Goal: Transaction & Acquisition: Purchase product/service

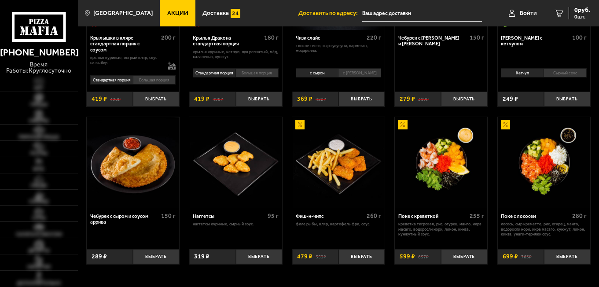
scroll to position [308, 0]
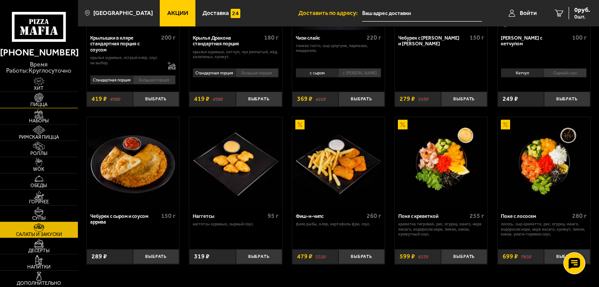
click at [51, 98] on link "Пицца" at bounding box center [39, 100] width 78 height 16
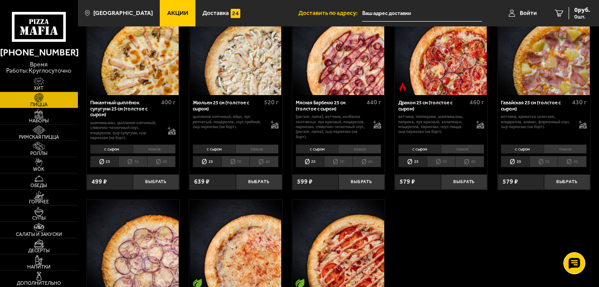
scroll to position [880, 0]
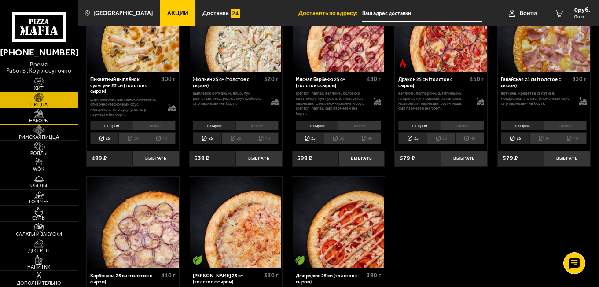
click at [44, 117] on img at bounding box center [39, 113] width 24 height 9
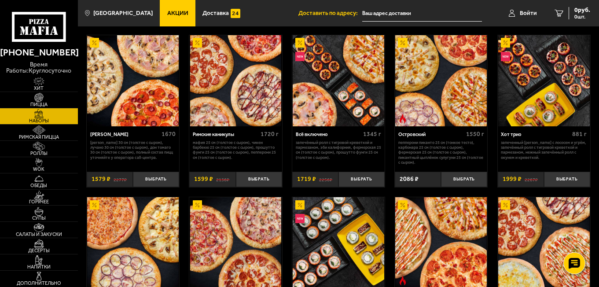
scroll to position [572, 0]
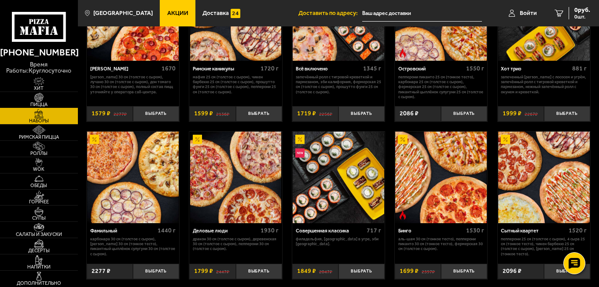
click at [47, 96] on img at bounding box center [39, 97] width 24 height 9
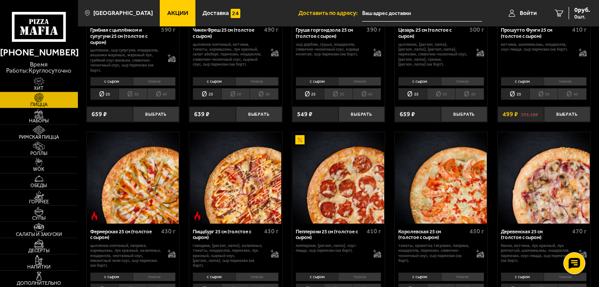
scroll to position [352, 0]
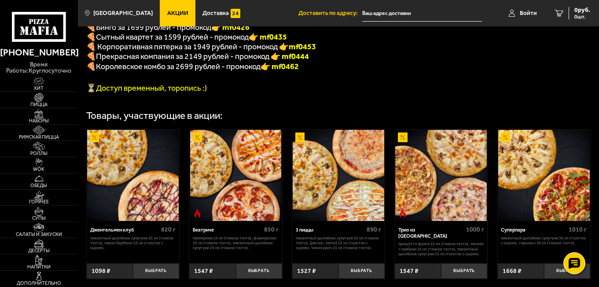
scroll to position [352, 0]
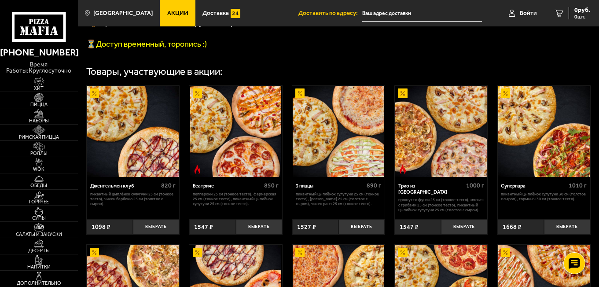
click at [44, 102] on span "Пицца" at bounding box center [39, 104] width 78 height 5
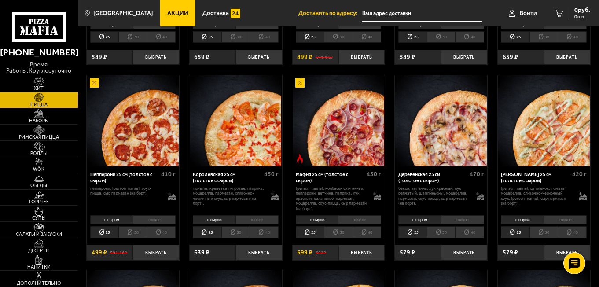
scroll to position [792, 0]
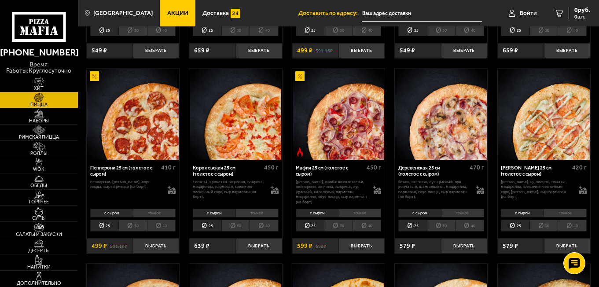
click at [233, 229] on li "30" at bounding box center [235, 225] width 29 height 11
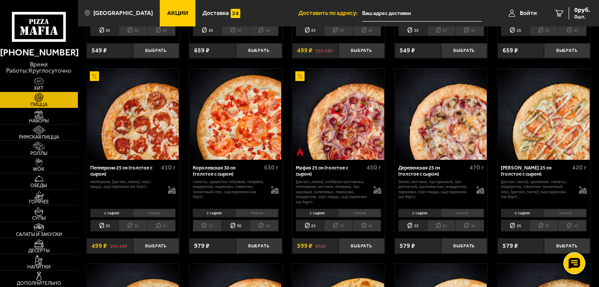
click at [331, 231] on li "30" at bounding box center [338, 225] width 29 height 11
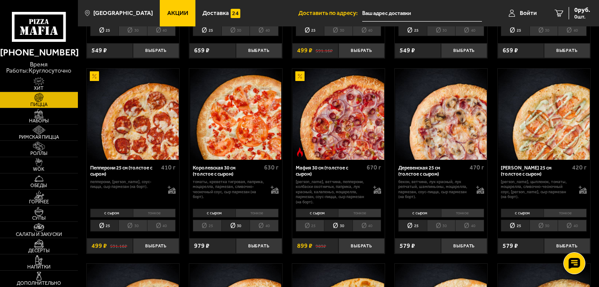
click at [353, 211] on li "тонкое" at bounding box center [359, 213] width 43 height 9
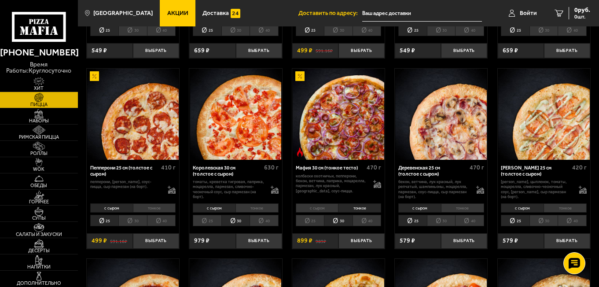
click at [319, 208] on li "с сыром" at bounding box center [317, 207] width 43 height 9
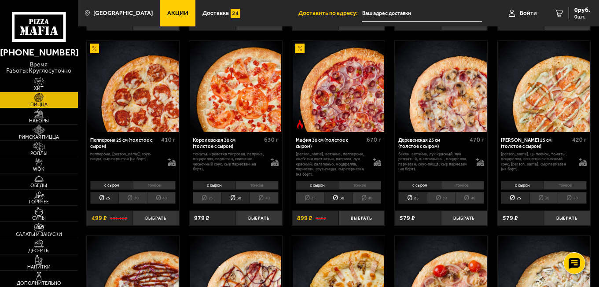
scroll to position [1011, 0]
